Goal: Task Accomplishment & Management: Complete application form

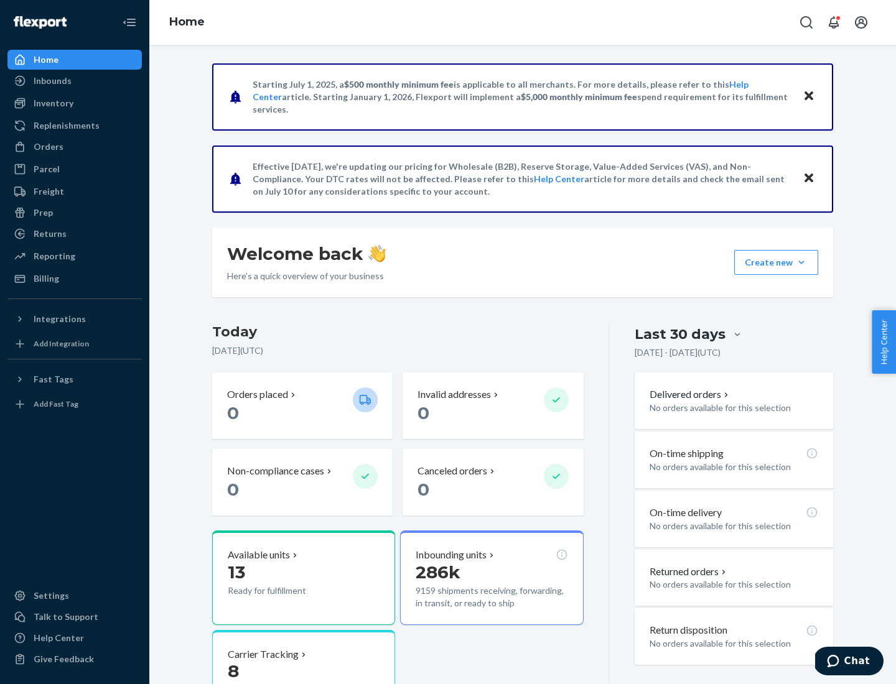
click at [801, 262] on button "Create new Create new inbound Create new order Create new product" at bounding box center [776, 262] width 84 height 25
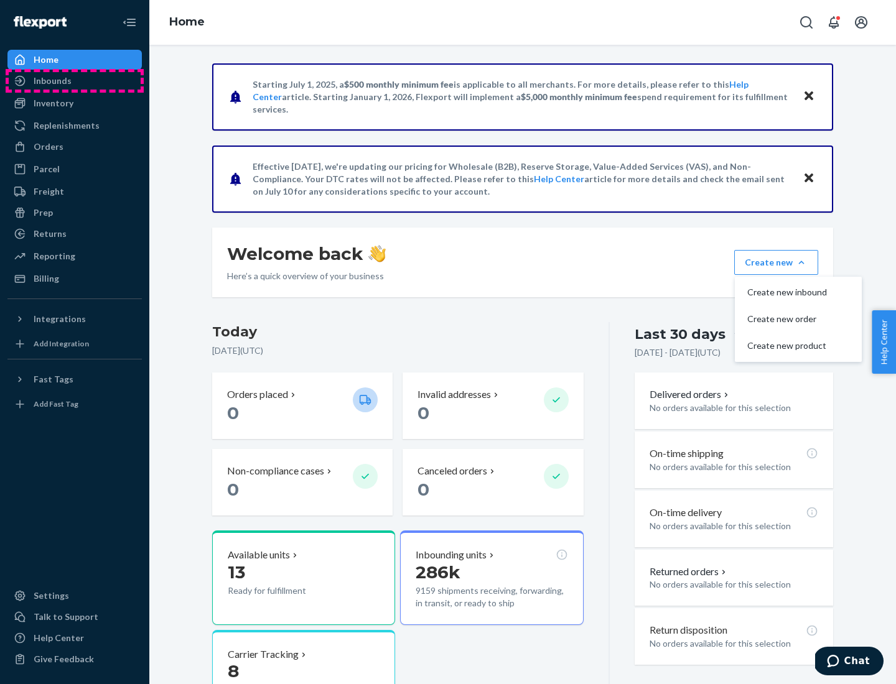
click at [75, 81] on div "Inbounds" at bounding box center [75, 80] width 132 height 17
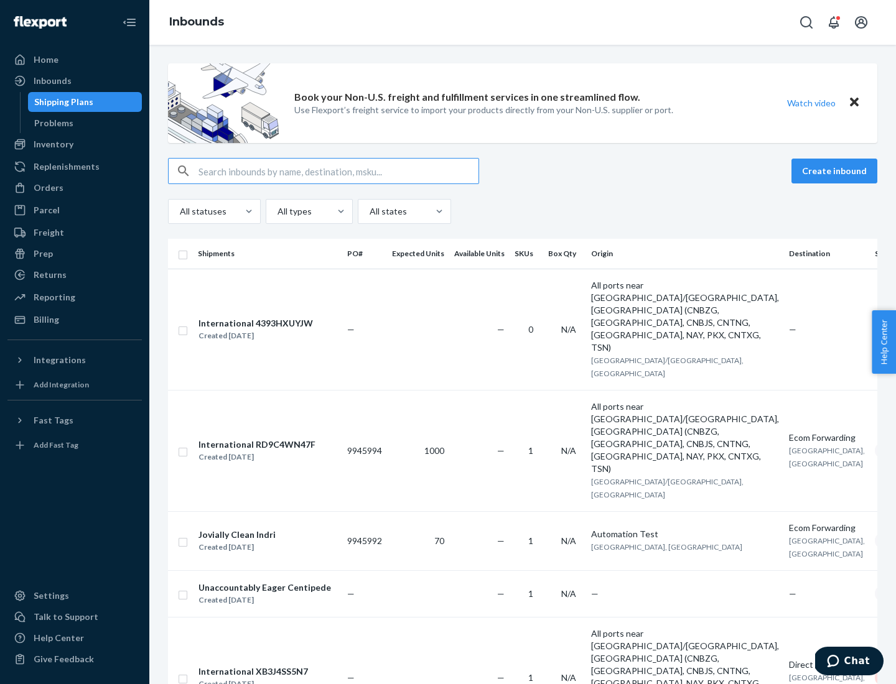
click at [836, 171] on button "Create inbound" at bounding box center [834, 171] width 86 height 25
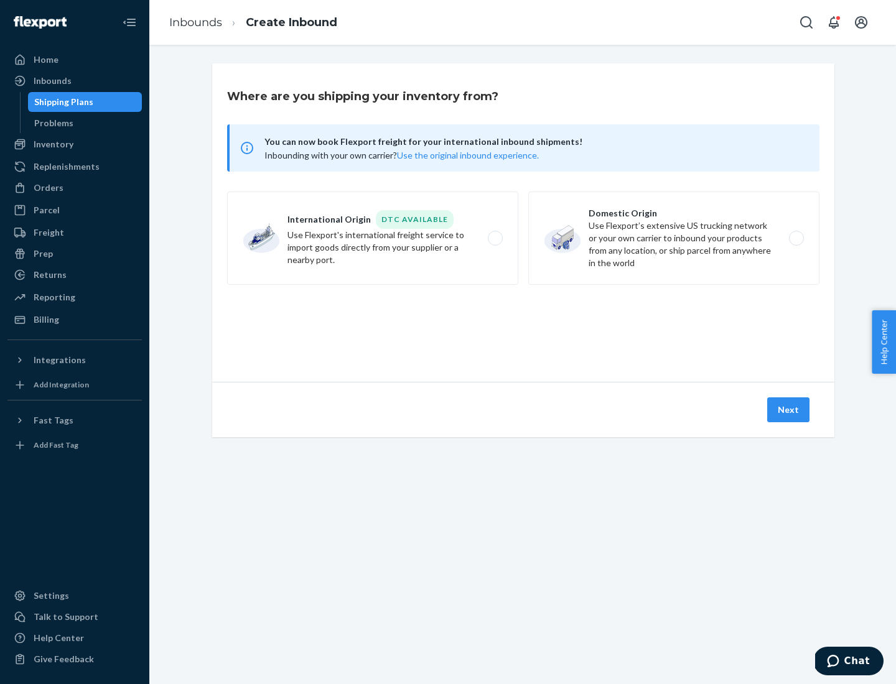
click at [674, 238] on label "Domestic Origin Use Flexport’s extensive US trucking network or your own carrie…" at bounding box center [673, 238] width 291 height 93
click at [795, 238] on input "Domestic Origin Use Flexport’s extensive US trucking network or your own carrie…" at bounding box center [799, 238] width 8 height 8
radio input "true"
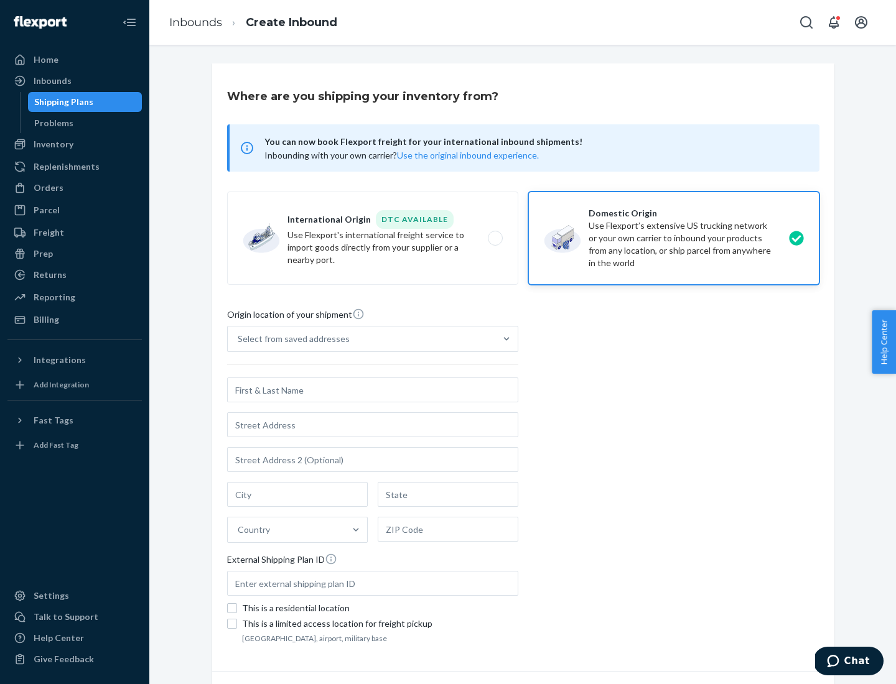
click at [290, 339] on div "Select from saved addresses" at bounding box center [294, 339] width 112 height 12
click at [239, 339] on input "Select from saved addresses" at bounding box center [238, 339] width 1 height 12
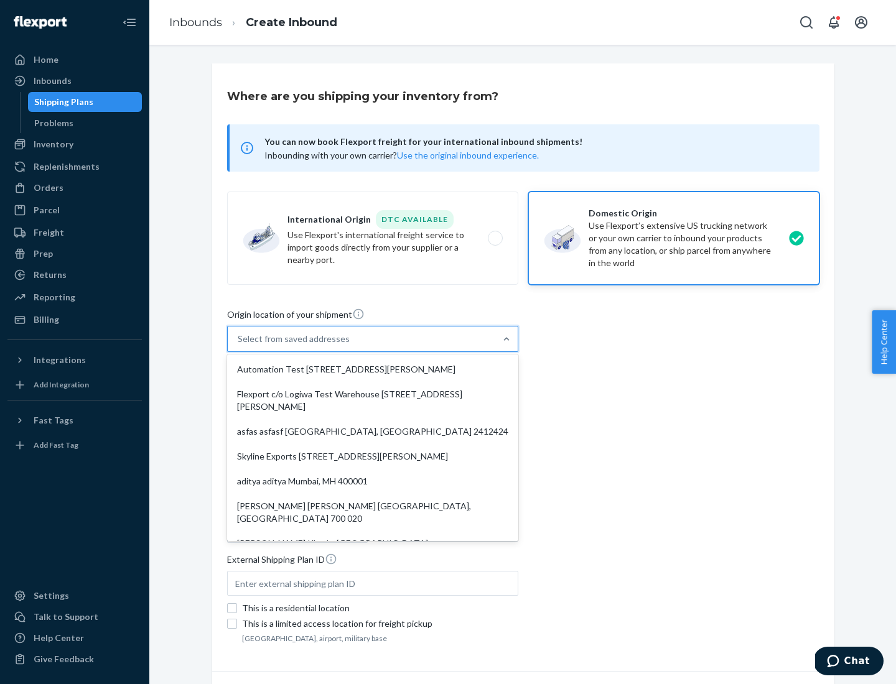
scroll to position [5, 0]
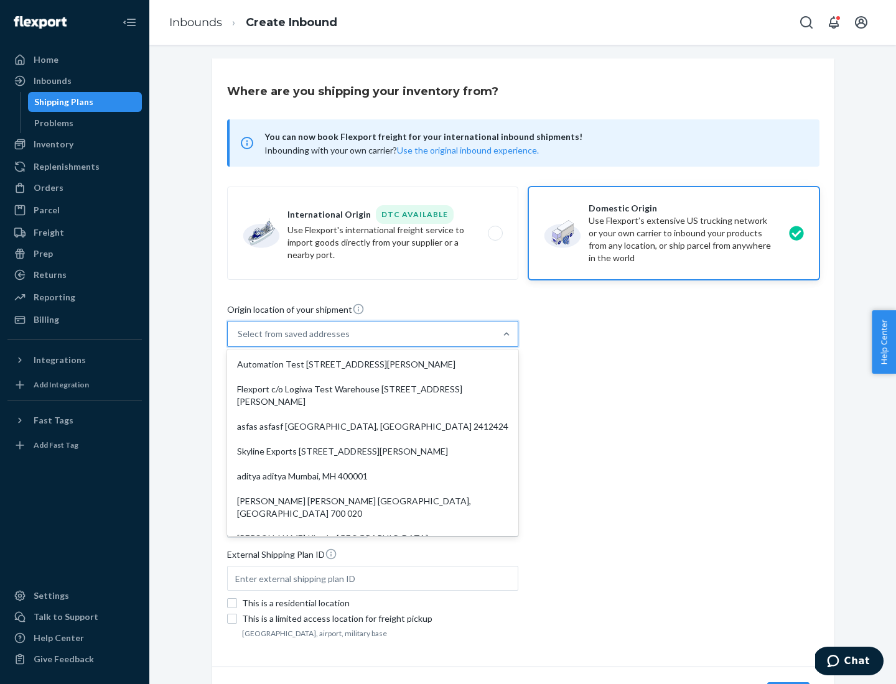
click at [373, 364] on div "Automation Test [STREET_ADDRESS][PERSON_NAME]" at bounding box center [372, 364] width 286 height 25
click at [239, 340] on input "option Automation Test [STREET_ADDRESS][PERSON_NAME]. 9 results available. Use …" at bounding box center [238, 334] width 1 height 12
type input "Automation Test"
type input "9th Floor"
type input "[GEOGRAPHIC_DATA]"
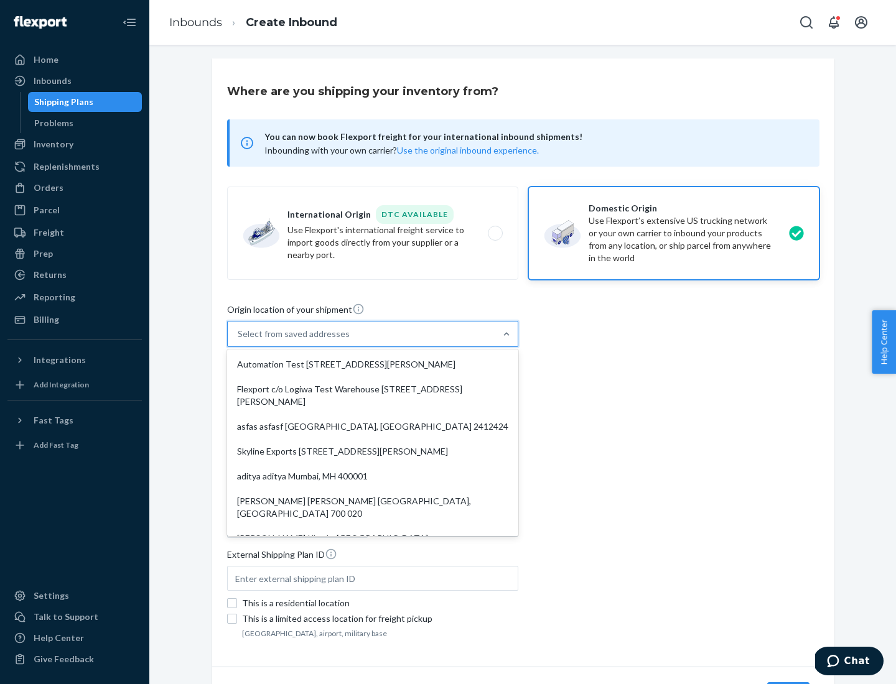
type input "CA"
type input "94104"
type input "[STREET_ADDRESS][PERSON_NAME]"
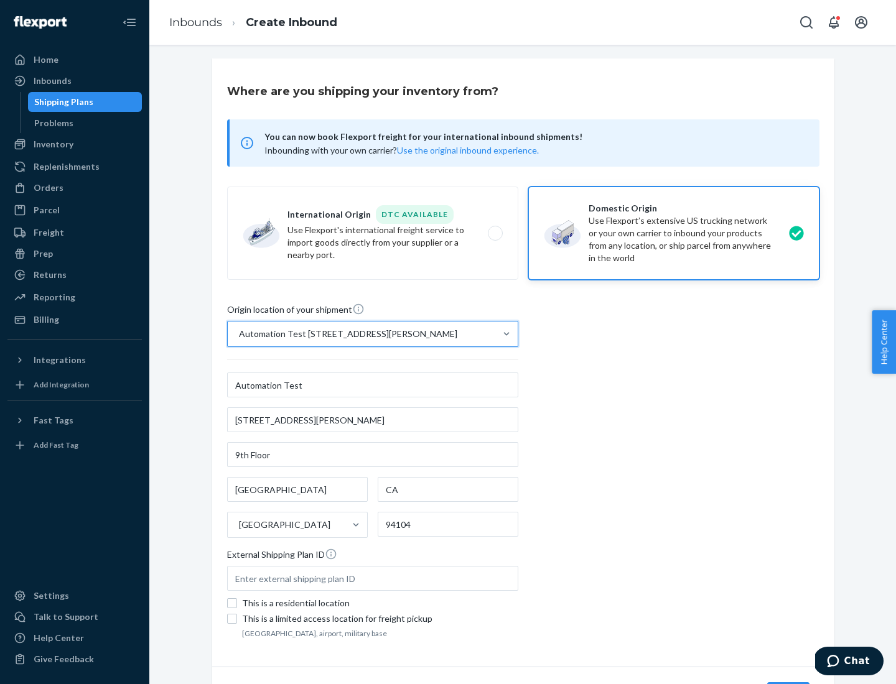
scroll to position [73, 0]
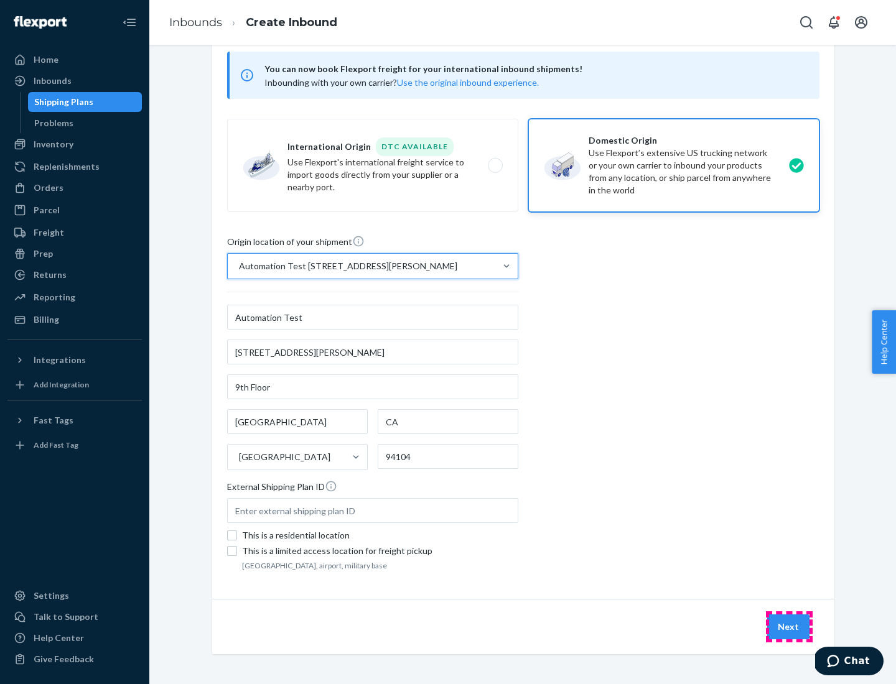
click at [789, 627] on button "Next" at bounding box center [788, 626] width 42 height 25
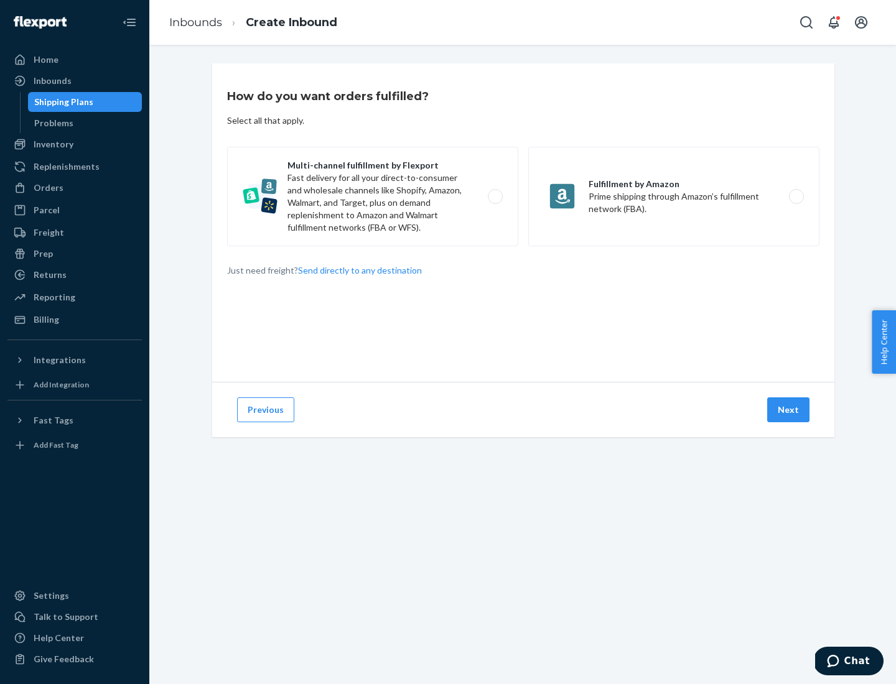
click at [373, 197] on label "Multi-channel fulfillment by Flexport Fast delivery for all your direct-to-cons…" at bounding box center [372, 197] width 291 height 100
click at [494, 197] on input "Multi-channel fulfillment by Flexport Fast delivery for all your direct-to-cons…" at bounding box center [498, 197] width 8 height 8
radio input "true"
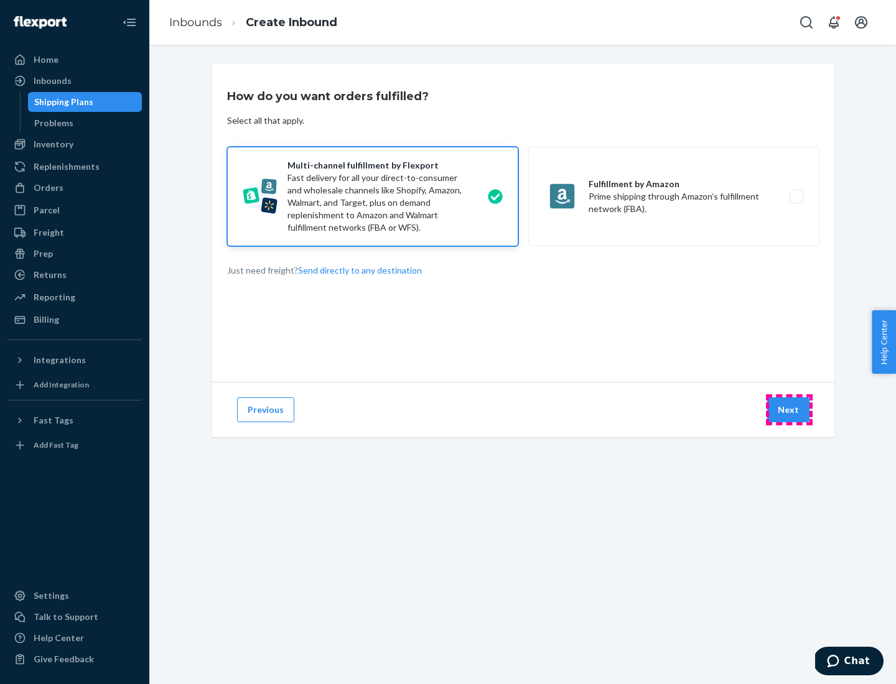
click at [789, 410] on button "Next" at bounding box center [788, 409] width 42 height 25
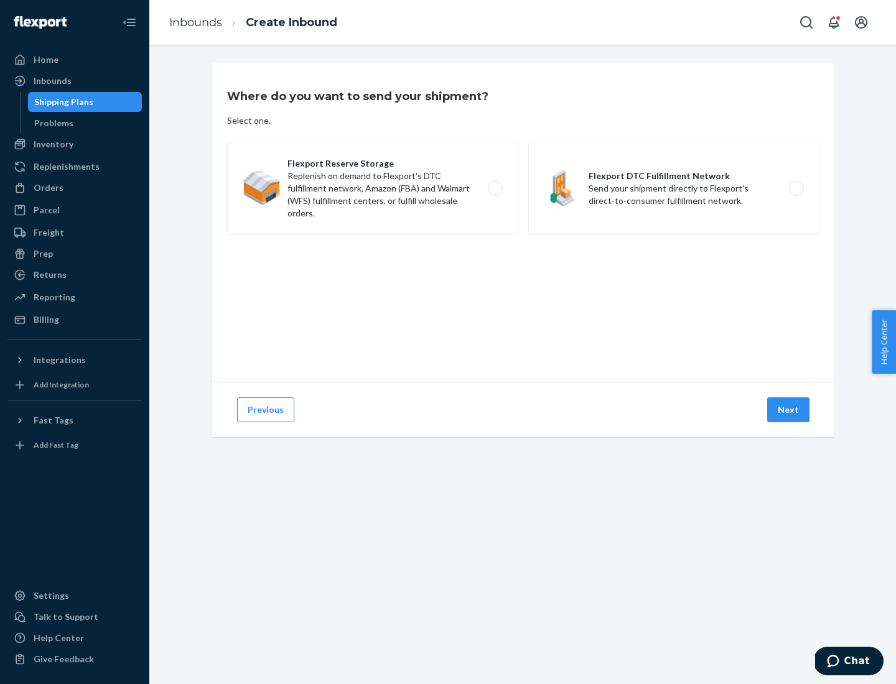
click at [674, 188] on label "Flexport DTC Fulfillment Network Send your shipment directly to Flexport's dire…" at bounding box center [673, 188] width 291 height 93
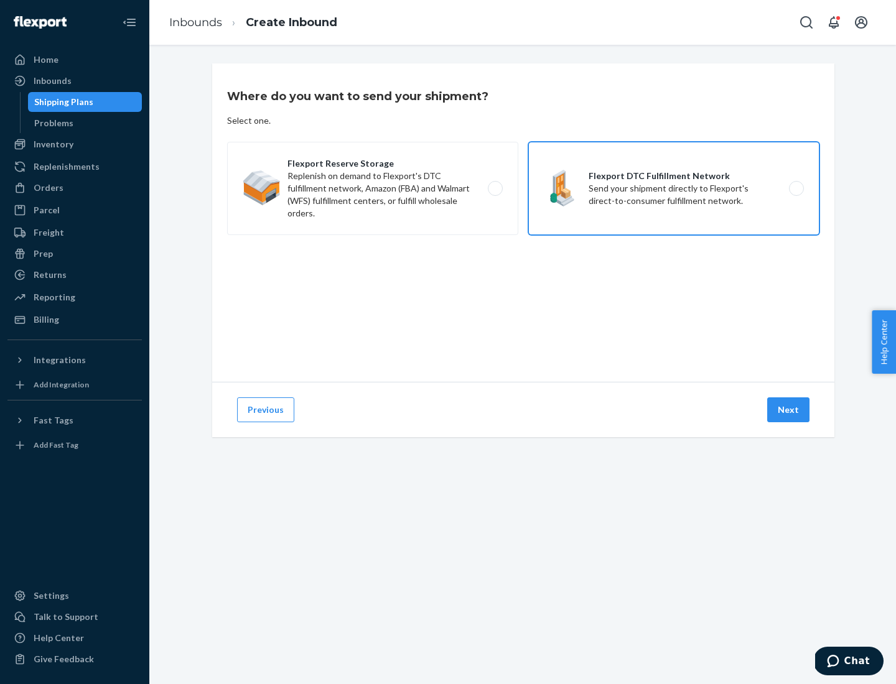
click at [795, 188] on input "Flexport DTC Fulfillment Network Send your shipment directly to Flexport's dire…" at bounding box center [799, 189] width 8 height 8
radio input "true"
click at [789, 410] on button "Next" at bounding box center [788, 409] width 42 height 25
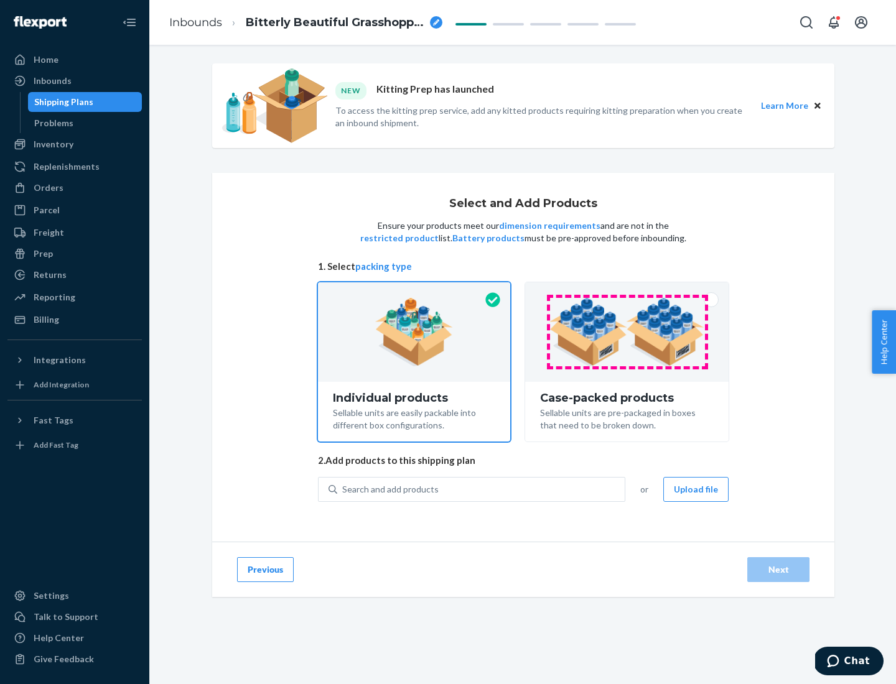
click at [627, 332] on img at bounding box center [626, 332] width 155 height 68
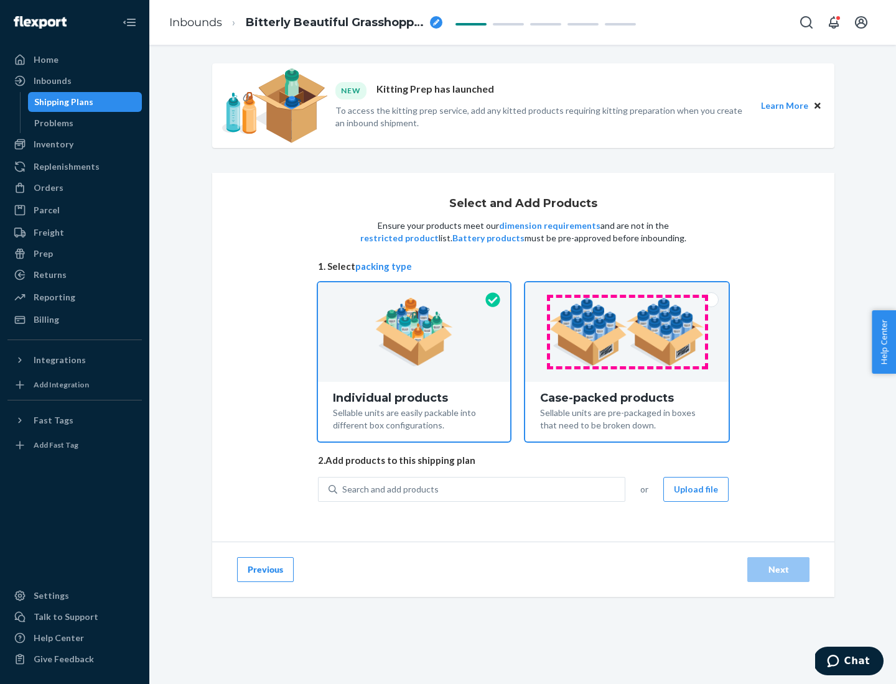
click at [627, 290] on input "Case-packed products Sellable units are pre-packaged in boxes that need to be b…" at bounding box center [627, 286] width 8 height 8
radio input "true"
radio input "false"
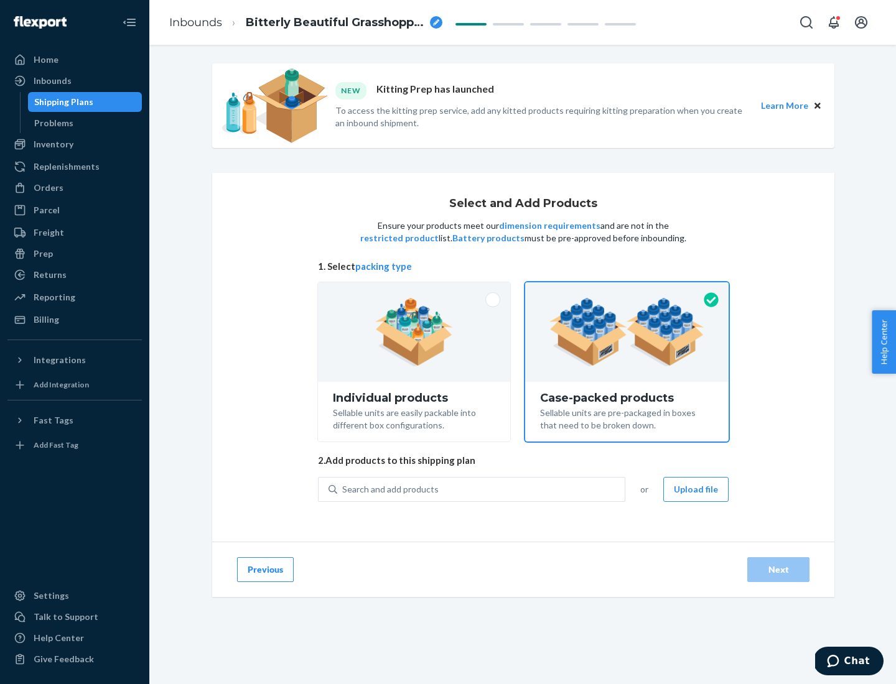
click at [481, 489] on div "Search and add products" at bounding box center [480, 489] width 287 height 22
click at [343, 489] on input "Search and add products" at bounding box center [342, 489] width 1 height 12
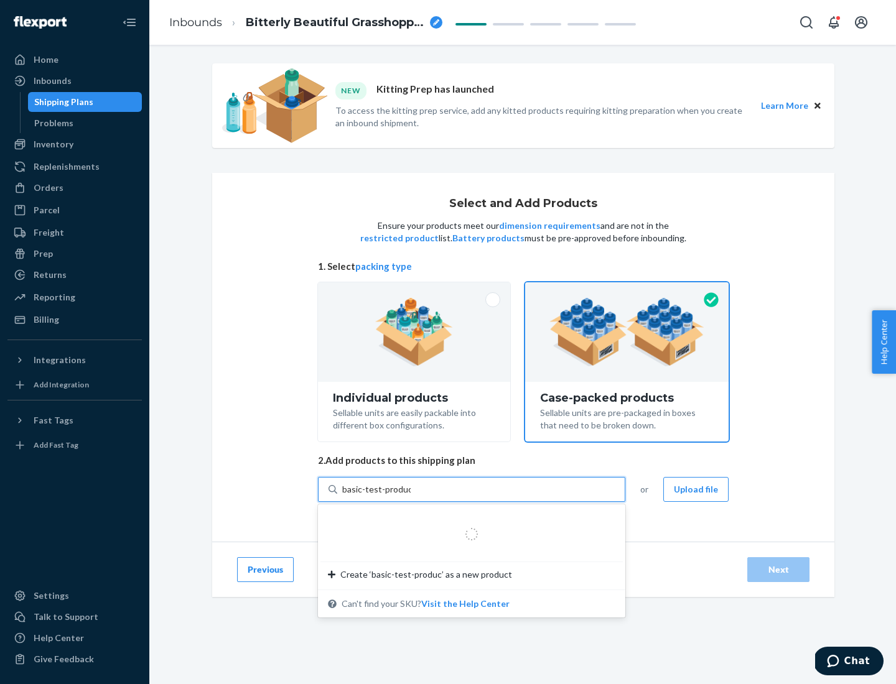
type input "basic-test-product-1"
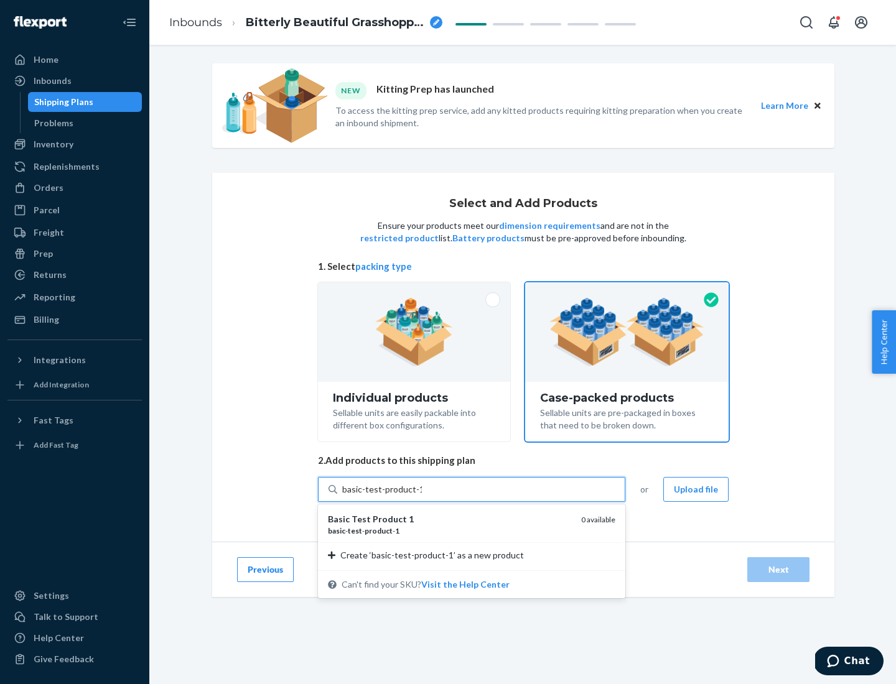
click at [450, 530] on div "basic - test - product - 1" at bounding box center [449, 531] width 243 height 11
click at [422, 496] on input "basic-test-product-1" at bounding box center [382, 489] width 80 height 12
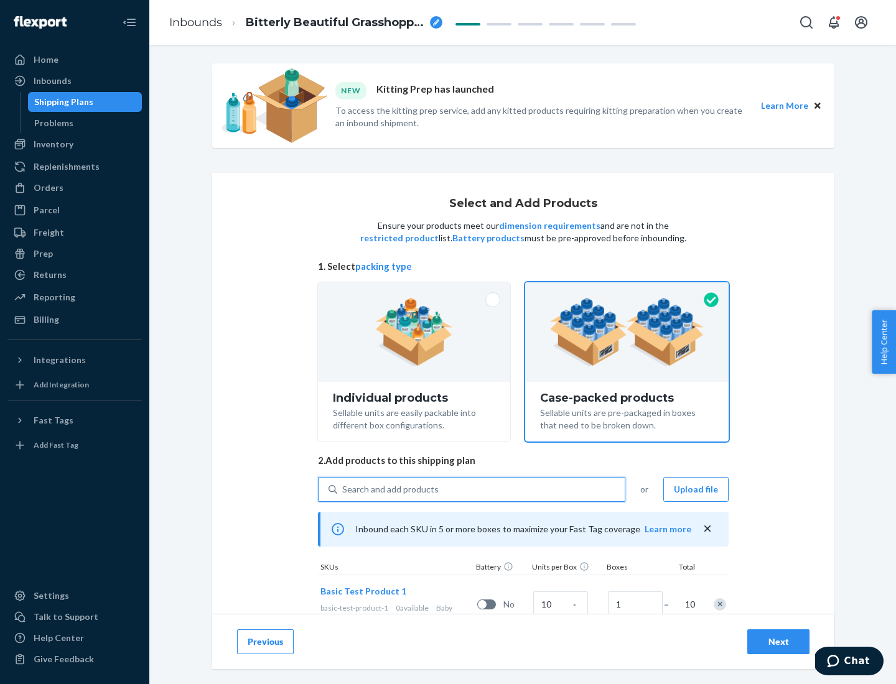
scroll to position [45, 0]
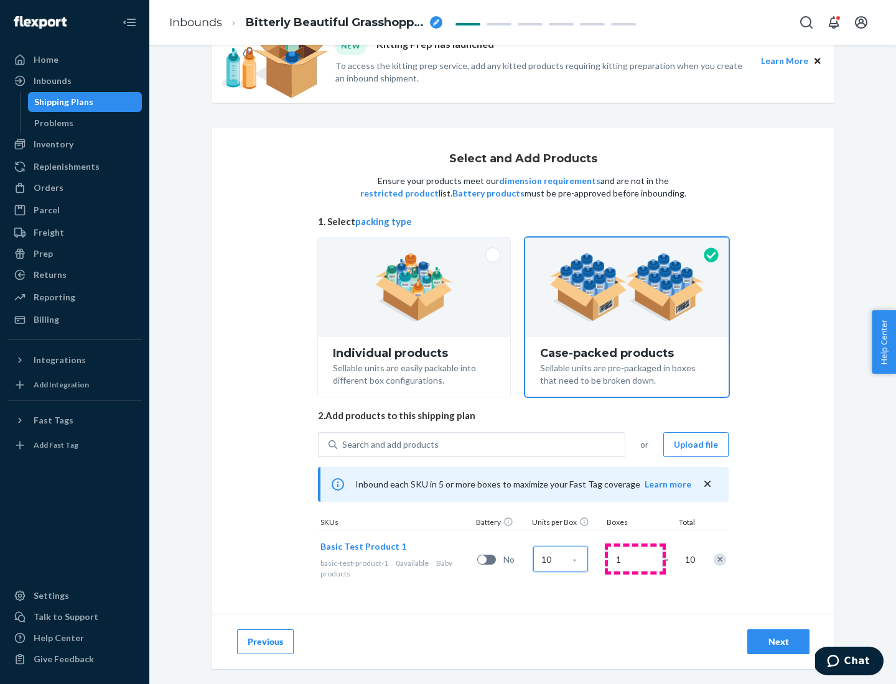
type input "10"
type input "7"
click at [778, 642] on div "Next" at bounding box center [777, 642] width 41 height 12
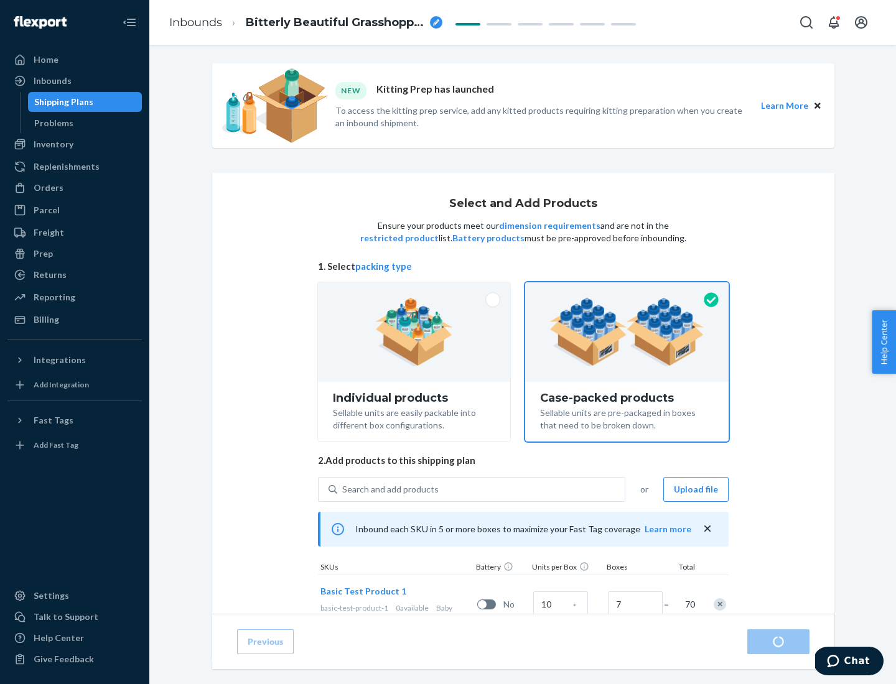
radio input "true"
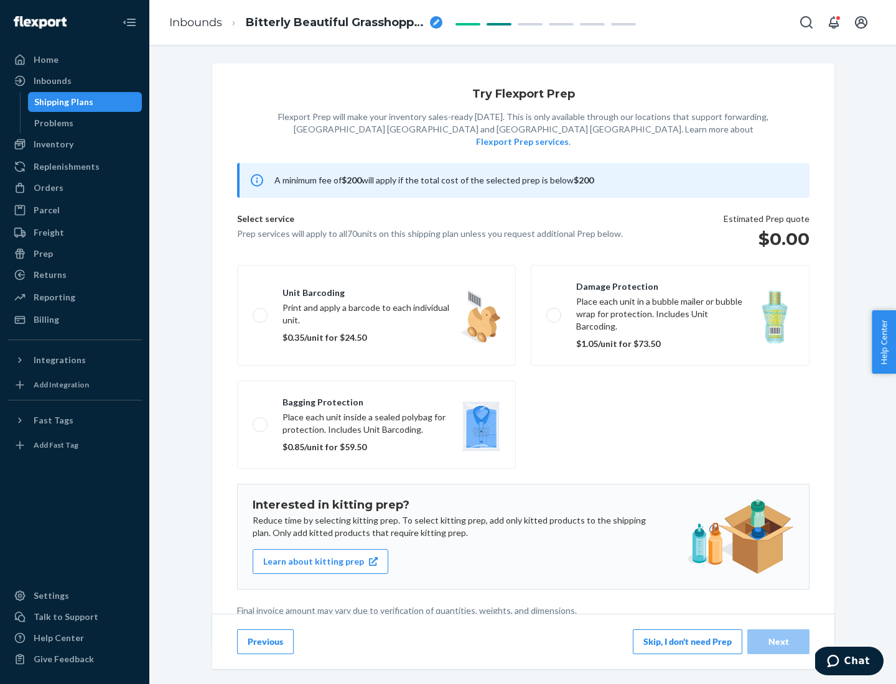
scroll to position [3, 0]
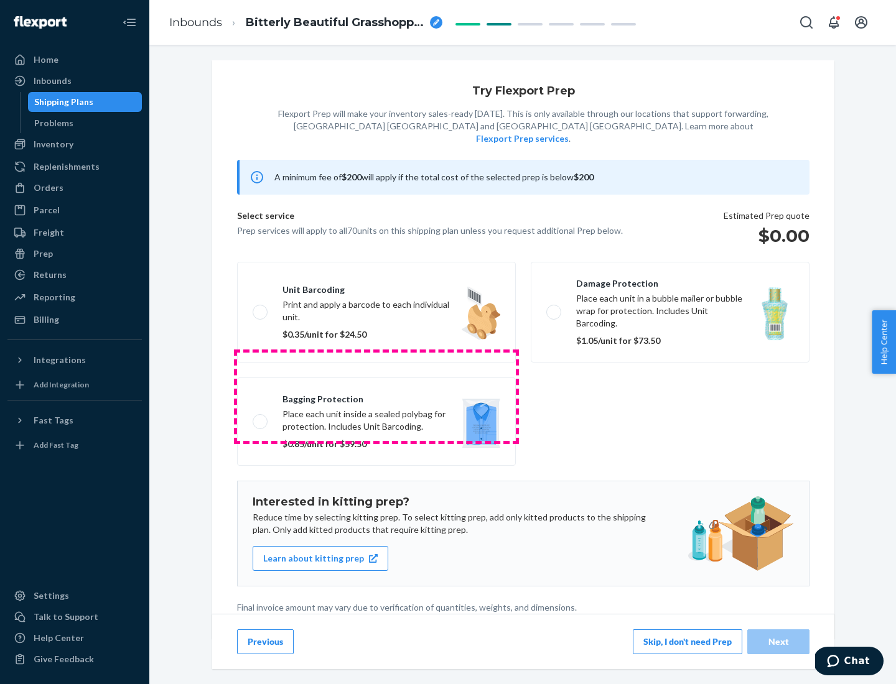
click at [376, 396] on label "Bagging protection Place each unit inside a sealed polybag for protection. Incl…" at bounding box center [376, 421] width 279 height 88
click at [261, 417] on input "Bagging protection Place each unit inside a sealed polybag for protection. Incl…" at bounding box center [256, 421] width 8 height 8
checkbox input "true"
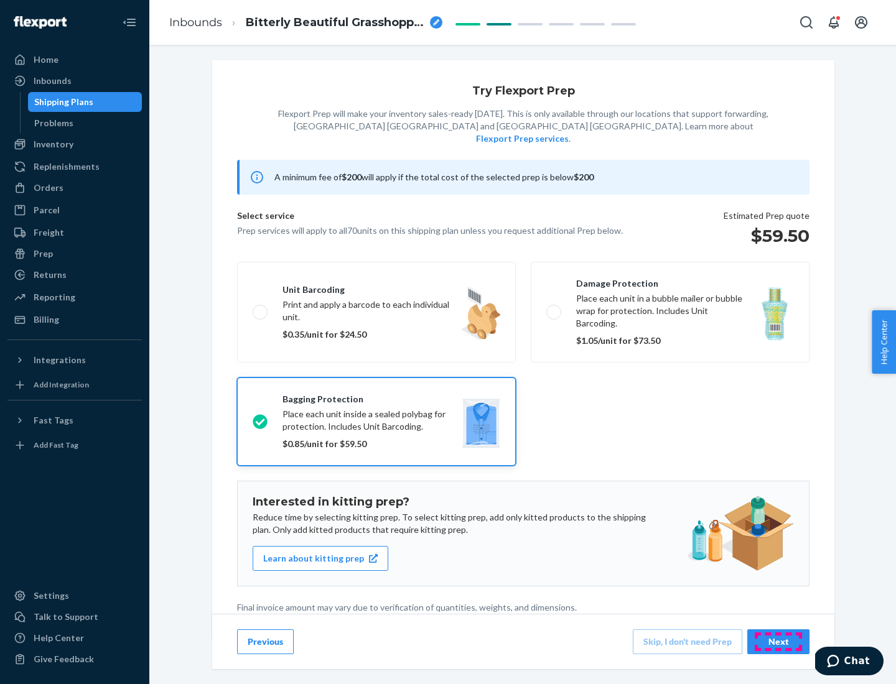
click at [778, 641] on div "Next" at bounding box center [777, 642] width 41 height 12
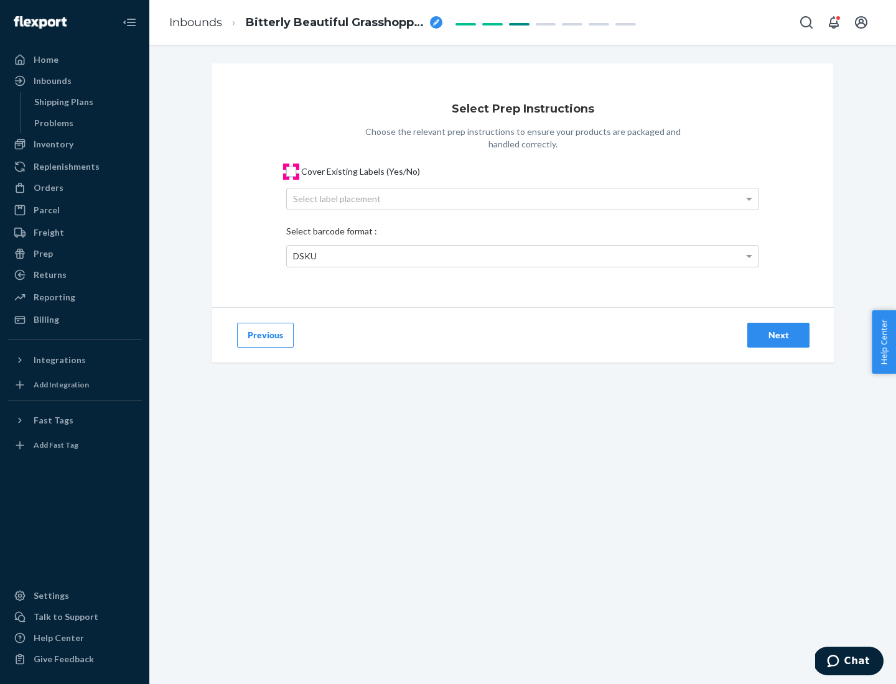
click at [291, 171] on input "Cover Existing Labels (Yes/No)" at bounding box center [291, 172] width 10 height 10
checkbox input "true"
click at [522, 198] on div "Select label placement" at bounding box center [522, 198] width 471 height 21
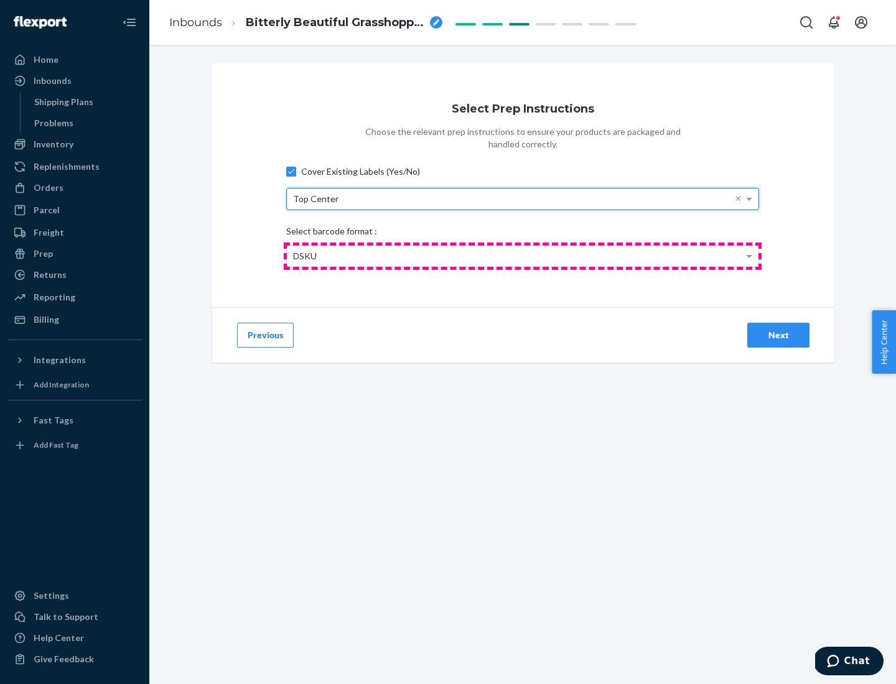
click at [522, 256] on div "DSKU" at bounding box center [522, 256] width 471 height 21
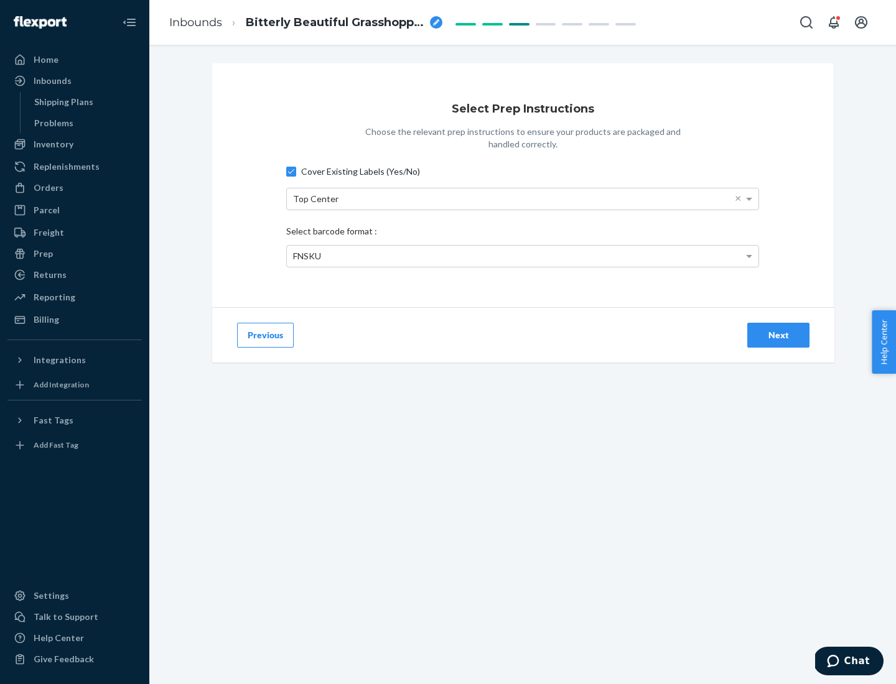
click at [778, 335] on div "Next" at bounding box center [777, 335] width 41 height 12
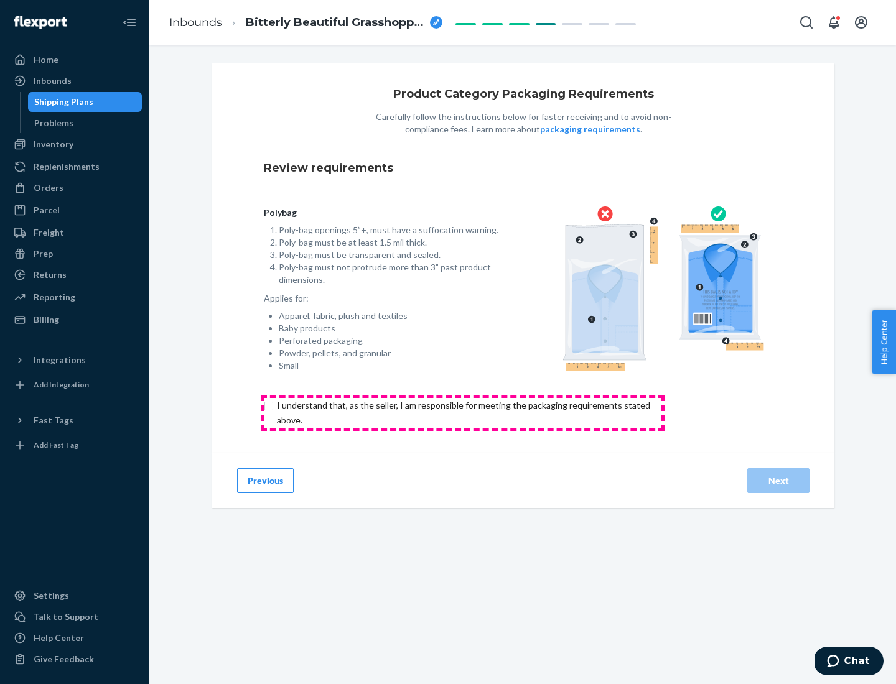
click at [462, 412] on input "checkbox" at bounding box center [471, 413] width 414 height 30
checkbox input "true"
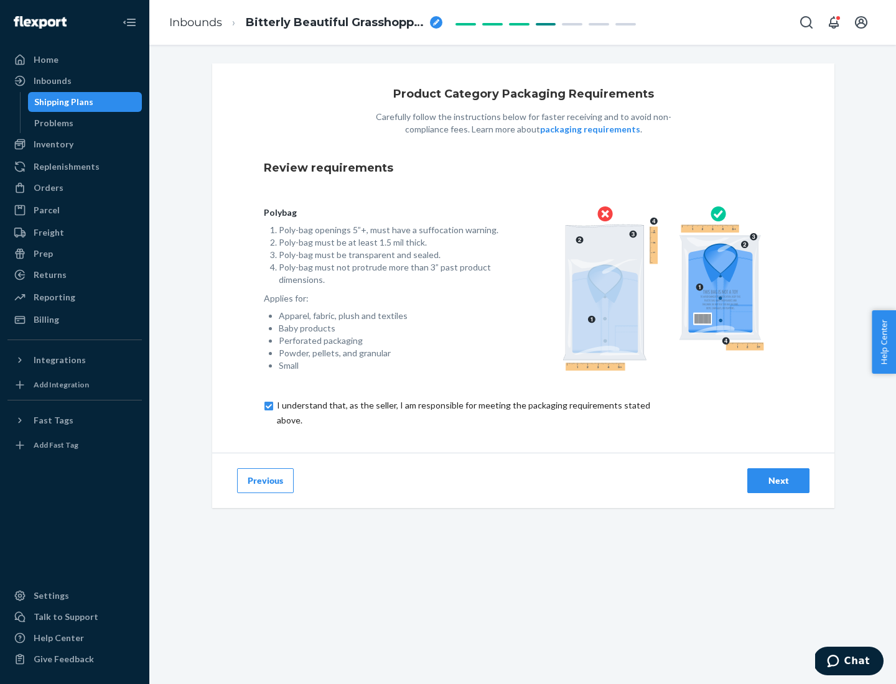
click at [778, 480] on div "Next" at bounding box center [777, 481] width 41 height 12
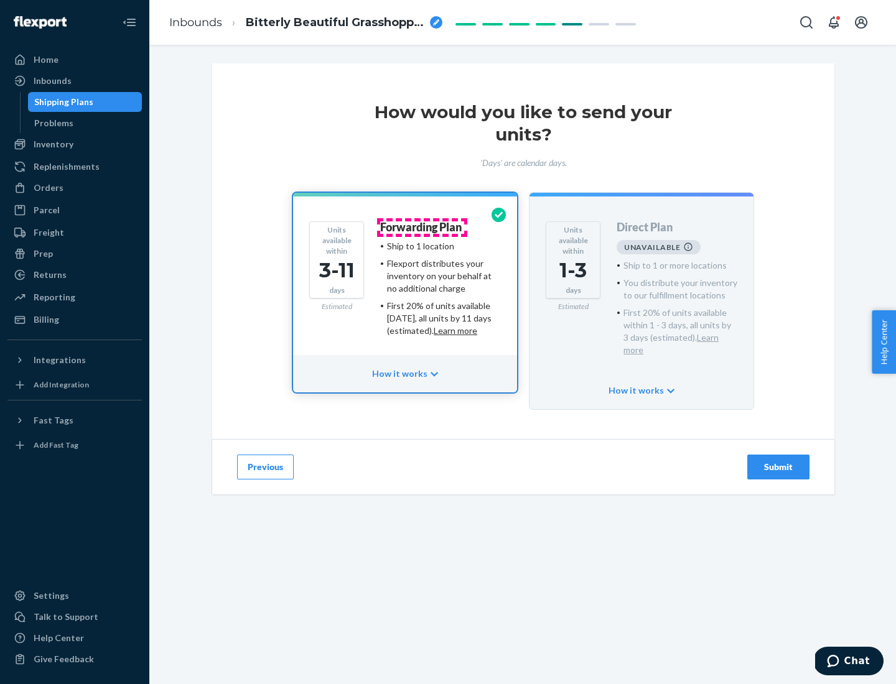
click at [422, 227] on h4 "Forwarding Plan" at bounding box center [420, 227] width 81 height 12
click at [778, 461] on div "Submit" at bounding box center [777, 467] width 41 height 12
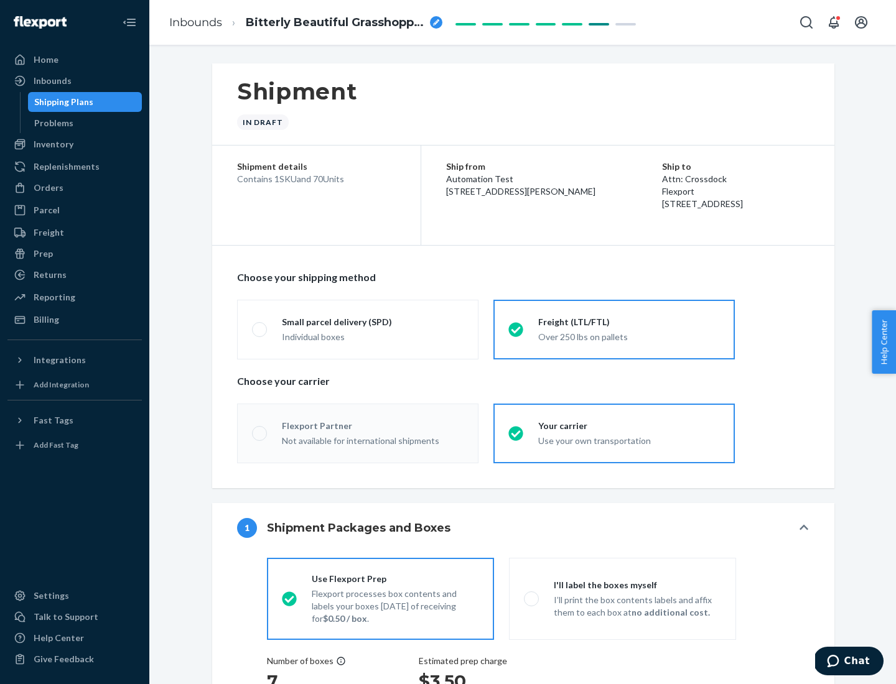
radio input "true"
radio input "false"
radio input "true"
radio input "false"
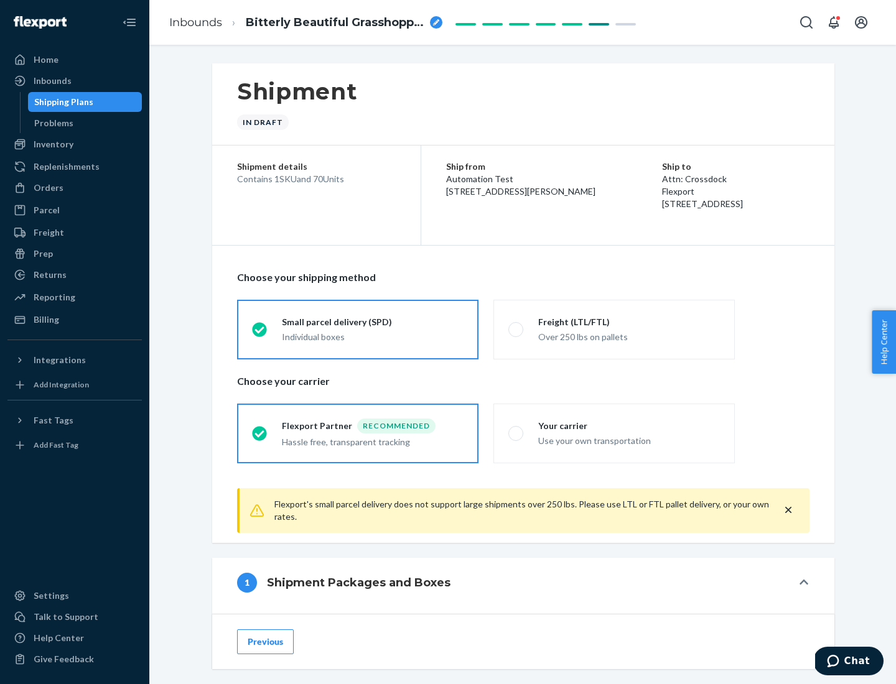
click at [373, 336] on div "Individual boxes" at bounding box center [373, 337] width 182 height 12
click at [260, 333] on input "Small parcel delivery (SPD) Individual boxes" at bounding box center [256, 329] width 8 height 8
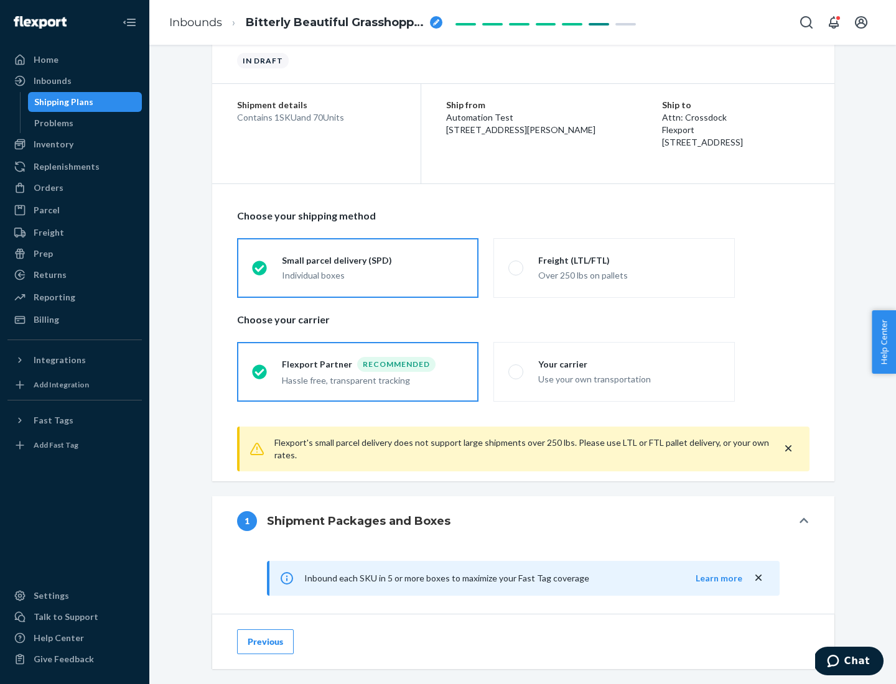
click at [373, 364] on div "Recommended" at bounding box center [396, 364] width 78 height 15
click at [260, 368] on input "Flexport Partner Recommended Hassle free, transparent tracking" at bounding box center [256, 372] width 8 height 8
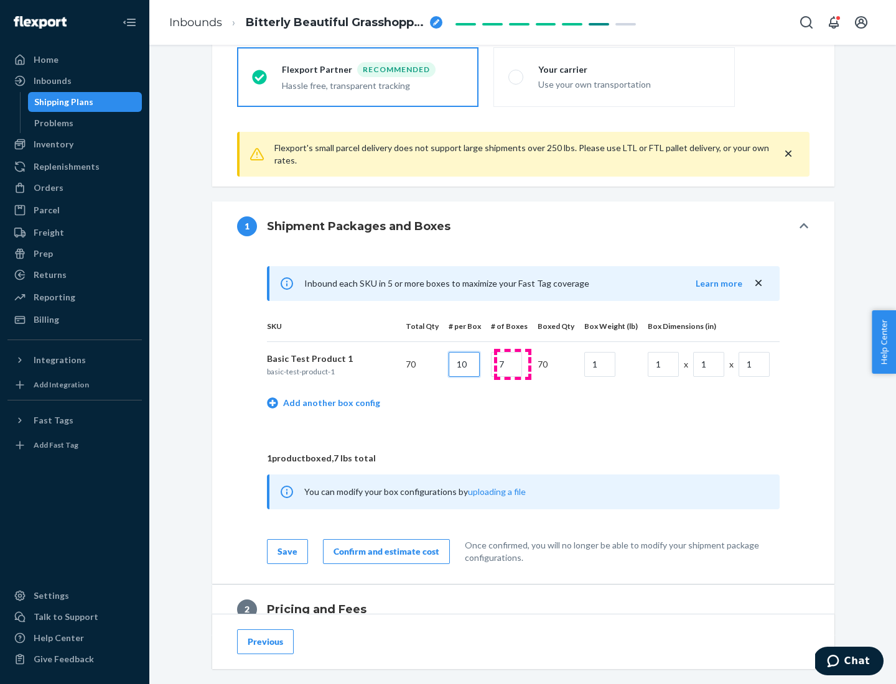
type input "10"
type input "7"
type input "1"
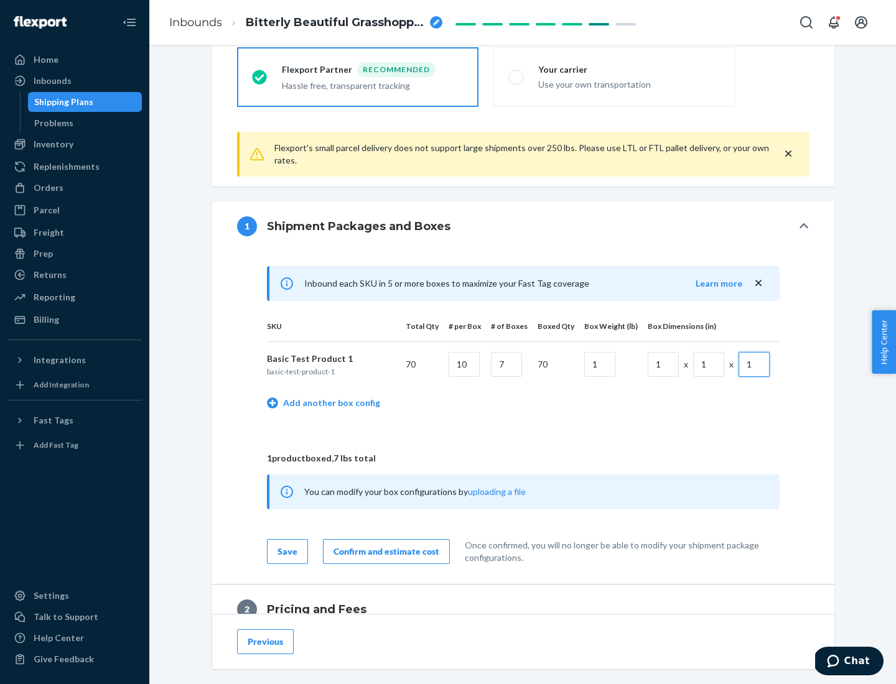
scroll to position [544, 0]
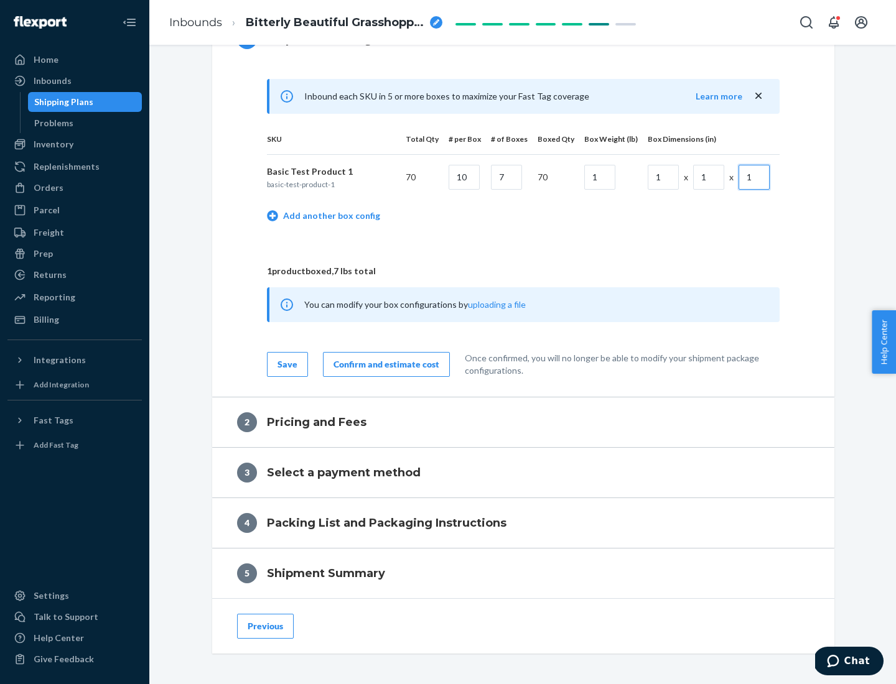
type input "1"
click at [384, 364] on div "Confirm and estimate cost" at bounding box center [386, 364] width 106 height 12
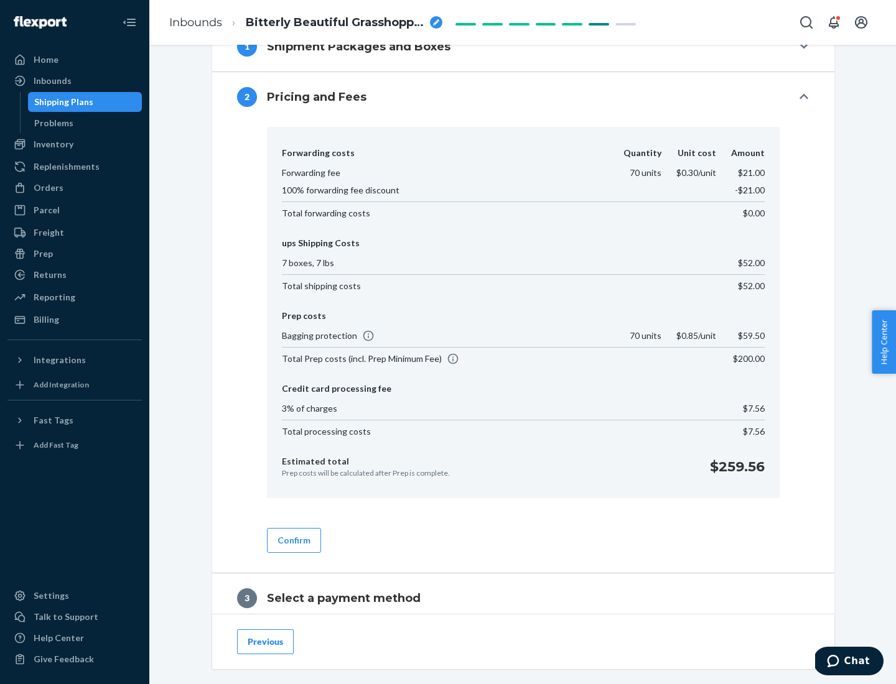
scroll to position [712, 0]
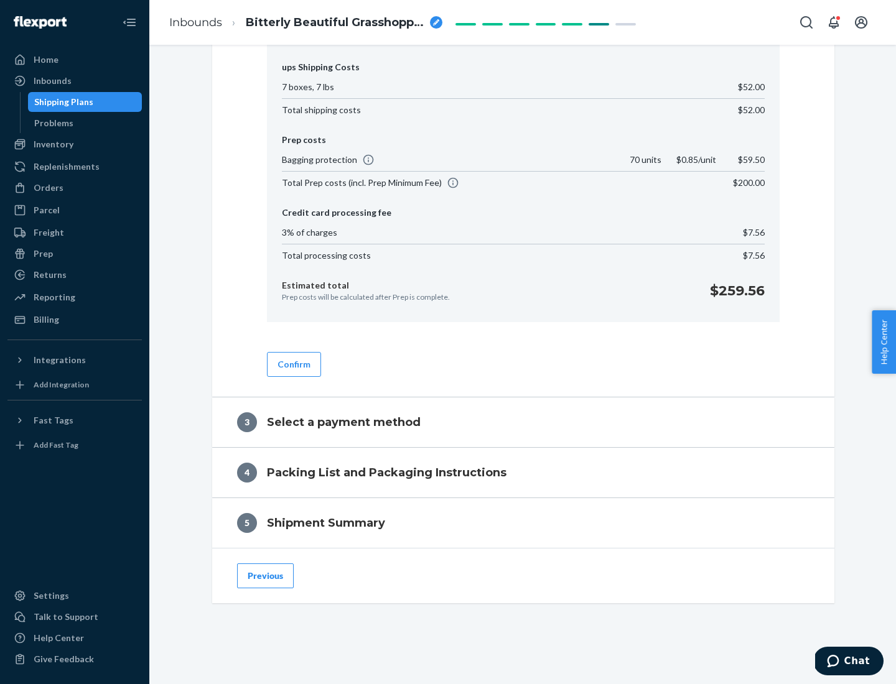
click at [293, 364] on button "Confirm" at bounding box center [294, 364] width 54 height 25
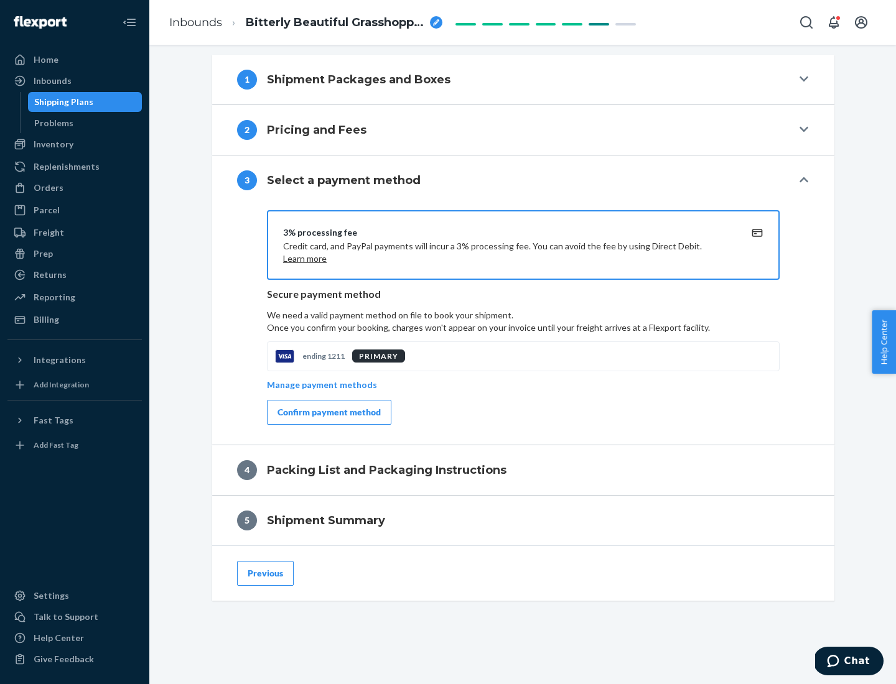
scroll to position [503, 0]
click at [328, 412] on div "Confirm payment method" at bounding box center [328, 412] width 103 height 12
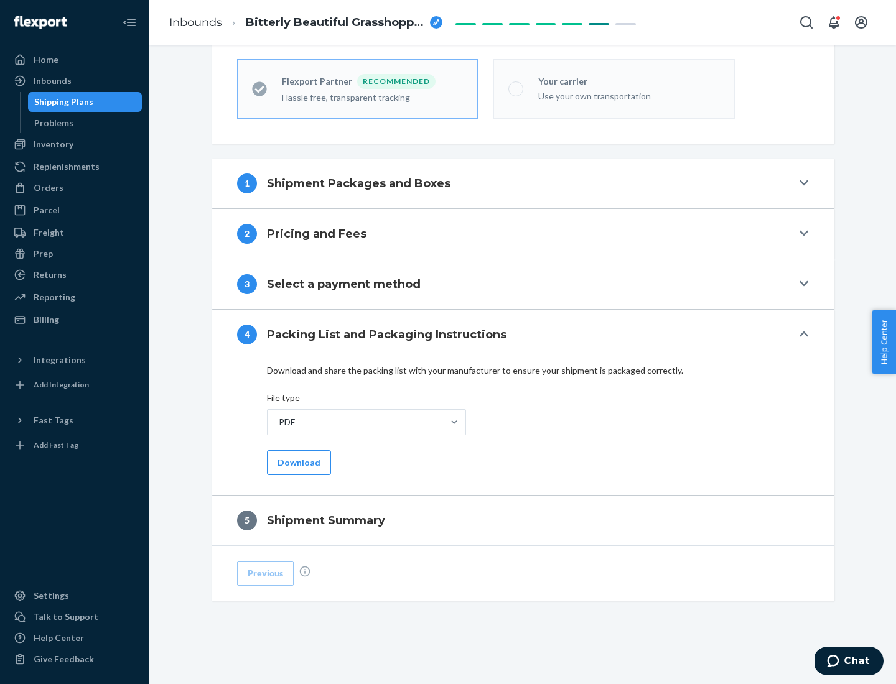
scroll to position [345, 0]
click at [297, 462] on button "Download" at bounding box center [299, 462] width 64 height 25
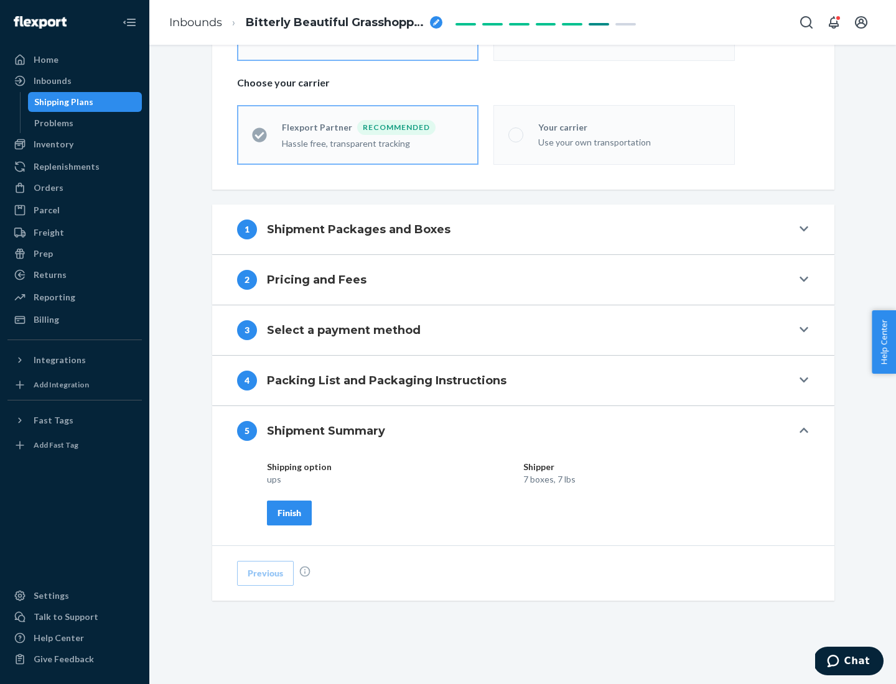
scroll to position [299, 0]
